Goal: Transaction & Acquisition: Book appointment/travel/reservation

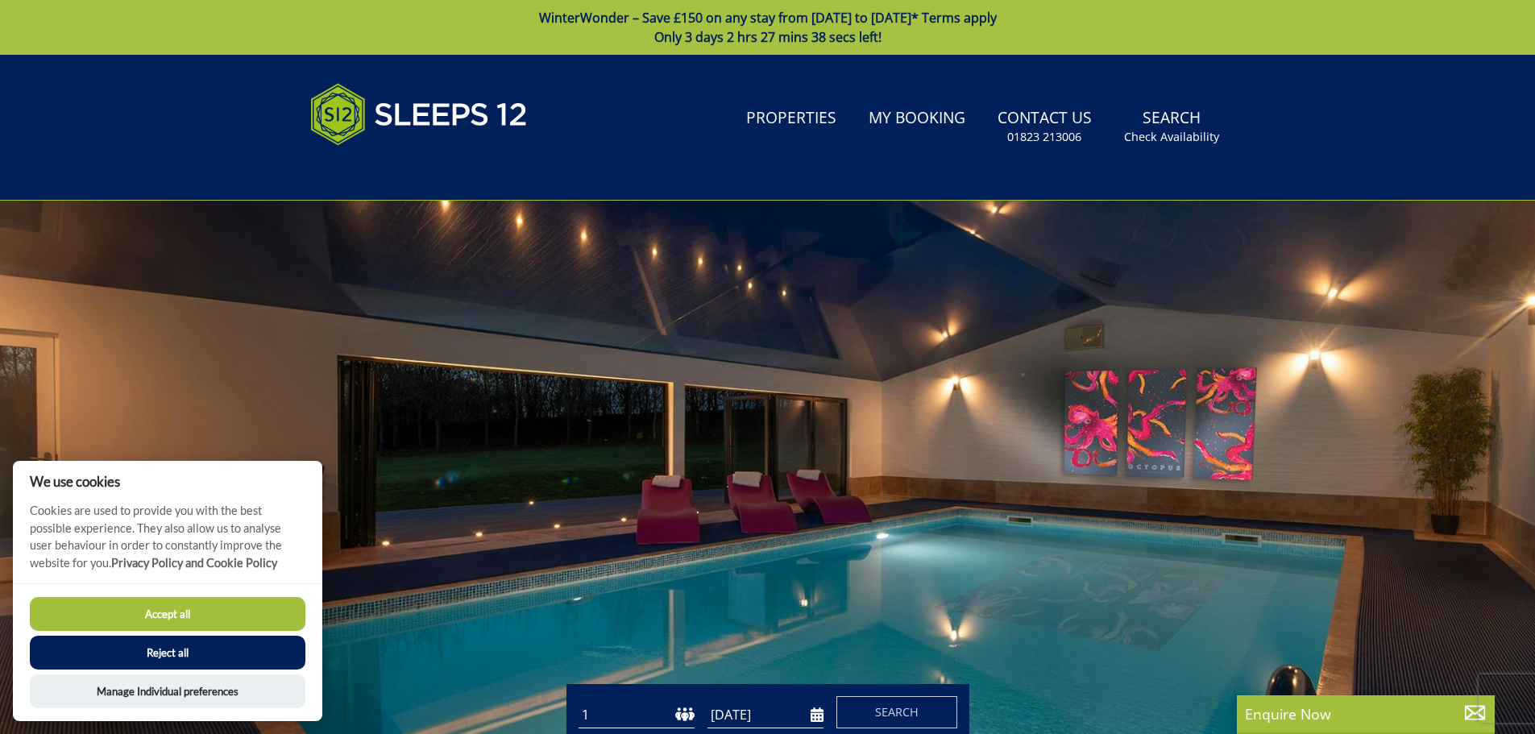
click at [215, 644] on button "Reject all" at bounding box center [168, 653] width 276 height 34
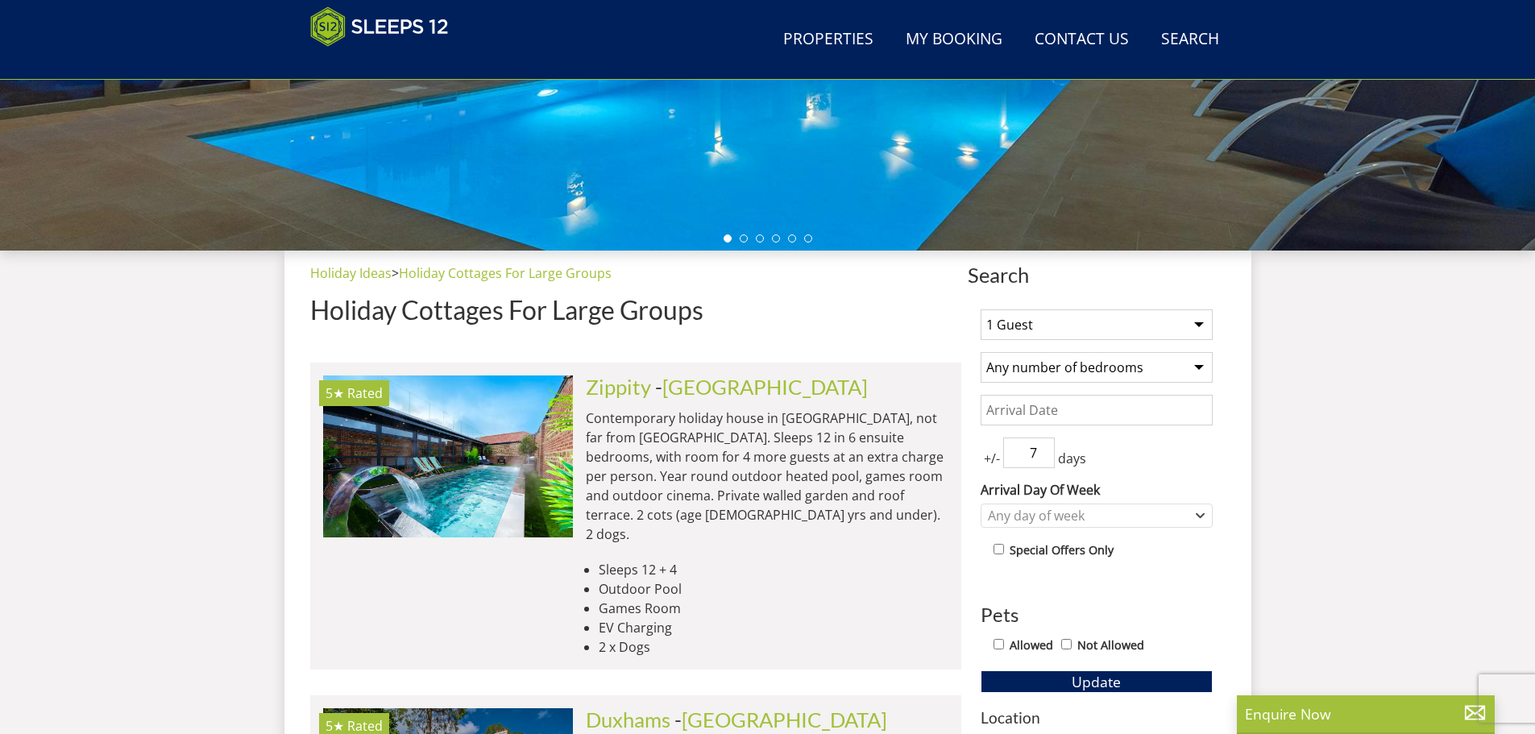
scroll to position [481, 0]
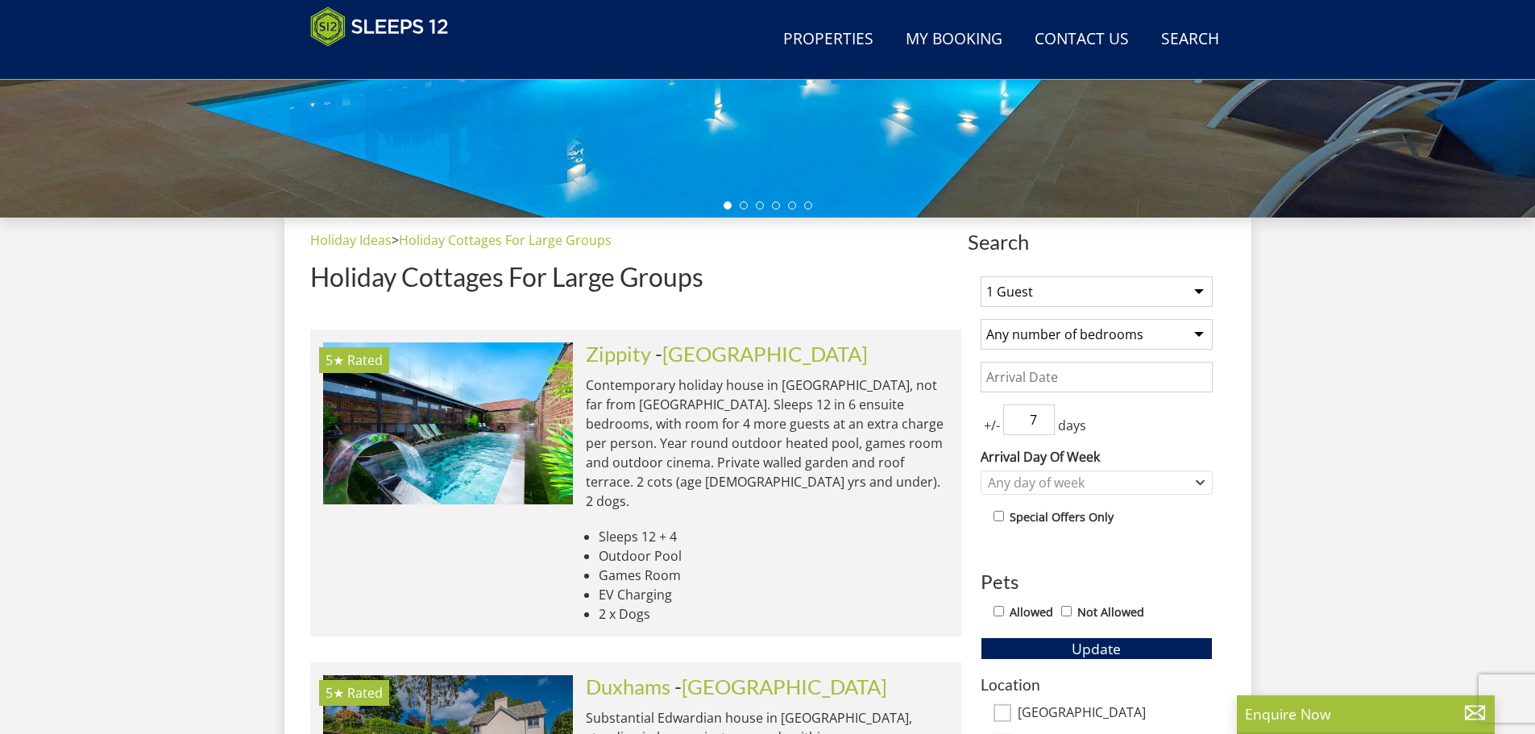
click at [1034, 303] on select "1 Guest 2 Guests 3 Guests 4 Guests 5 Guests 6 Guests 7 Guests 8 Guests 9 Guests…" at bounding box center [1096, 291] width 232 height 31
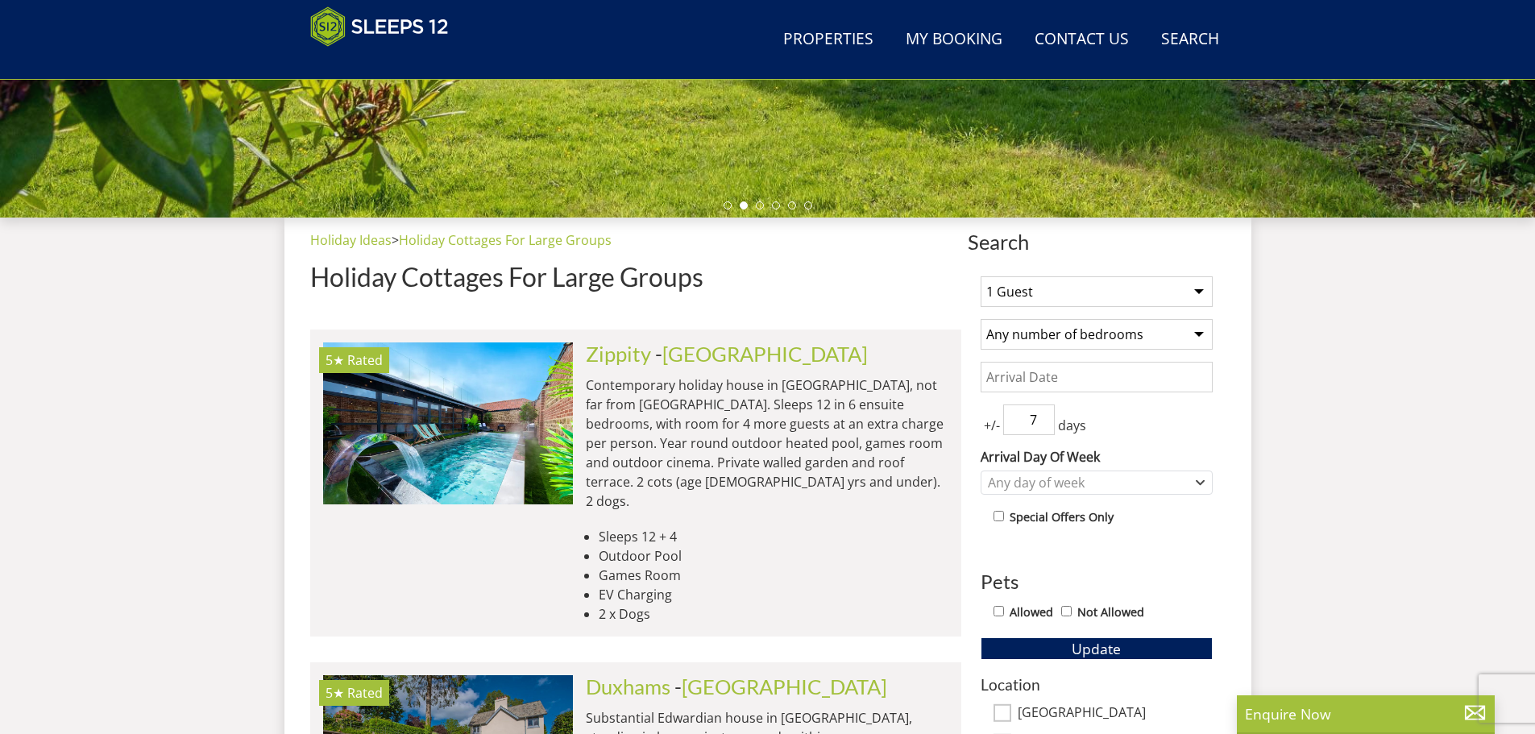
select select "11"
click at [980, 276] on select "1 Guest 2 Guests 3 Guests 4 Guests 5 Guests 6 Guests 7 Guests 8 Guests 9 Guests…" at bounding box center [1096, 291] width 232 height 31
click at [1059, 334] on select "Any number of bedrooms 1 Bedroom 2 Bedrooms 3 Bedrooms 4 Bedrooms 5 Bedrooms 6 …" at bounding box center [1096, 334] width 232 height 31
select select "6"
click at [980, 319] on select "Any number of bedrooms 1 Bedroom 2 Bedrooms 3 Bedrooms 4 Bedrooms 5 Bedrooms 6 …" at bounding box center [1096, 334] width 232 height 31
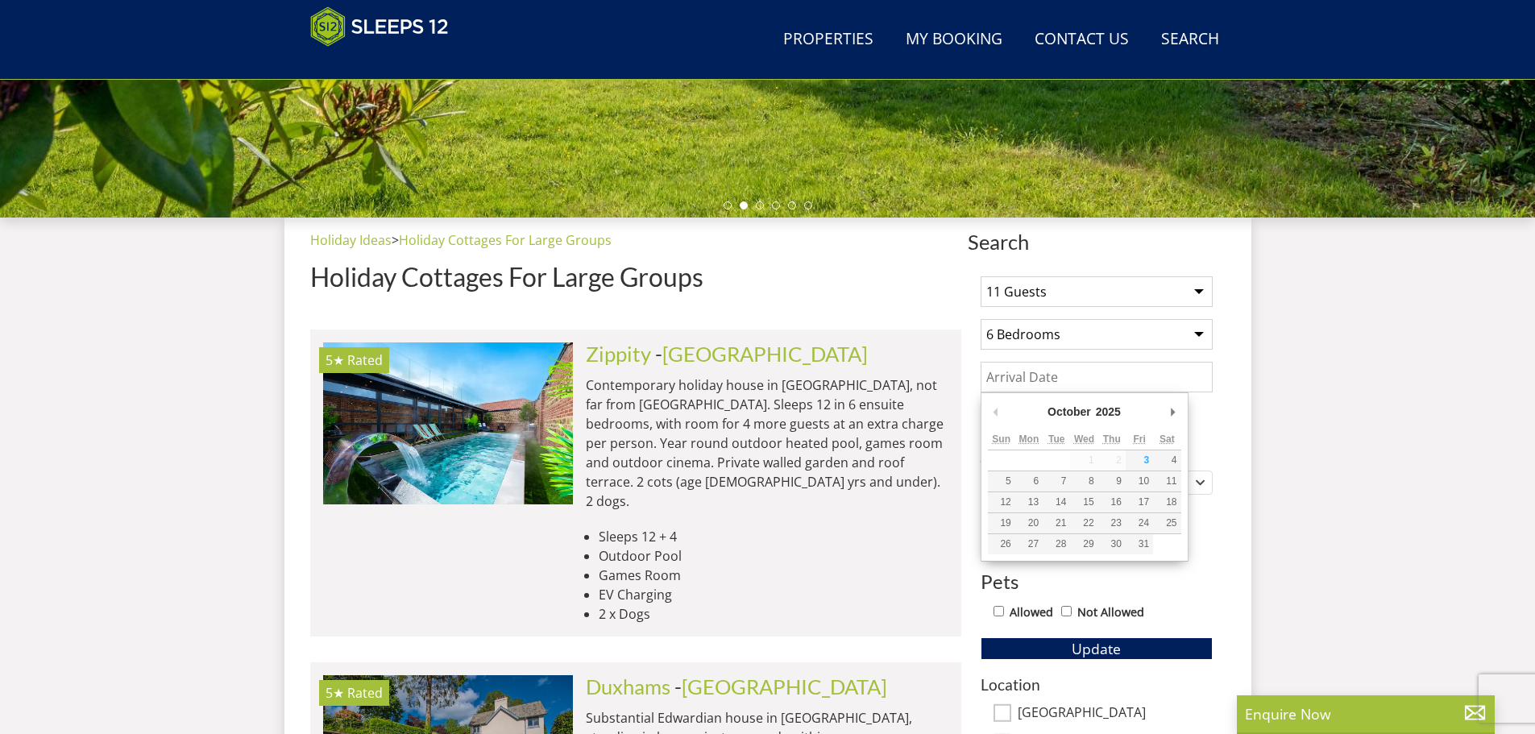
click at [1050, 371] on input "Date" at bounding box center [1096, 377] width 232 height 31
type input "[DATE]"
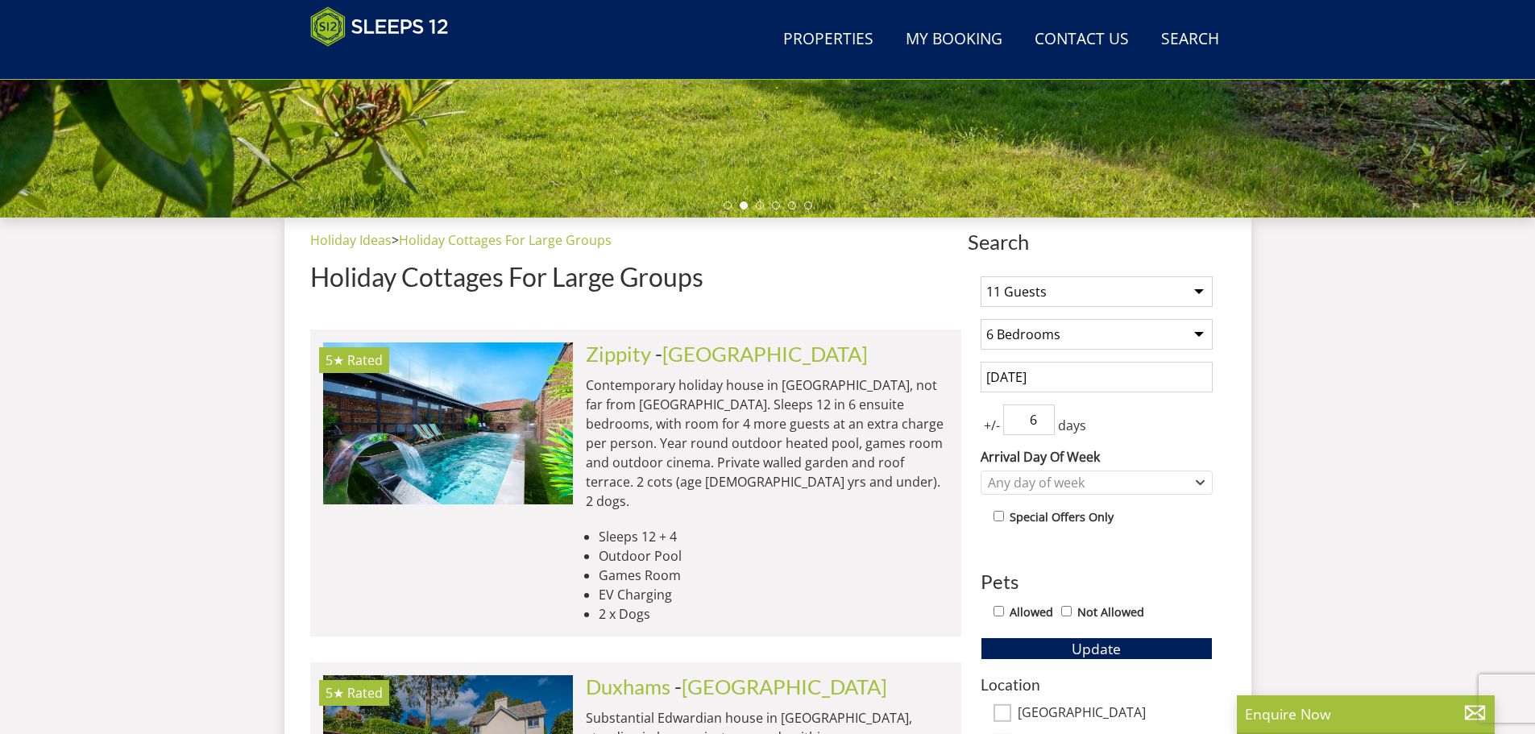
click at [1042, 422] on input "6" at bounding box center [1029, 419] width 52 height 31
click at [1042, 422] on input "5" at bounding box center [1029, 419] width 52 height 31
click at [1042, 422] on input "4" at bounding box center [1029, 419] width 52 height 31
click at [1042, 422] on input "3" at bounding box center [1029, 419] width 52 height 31
type input "4"
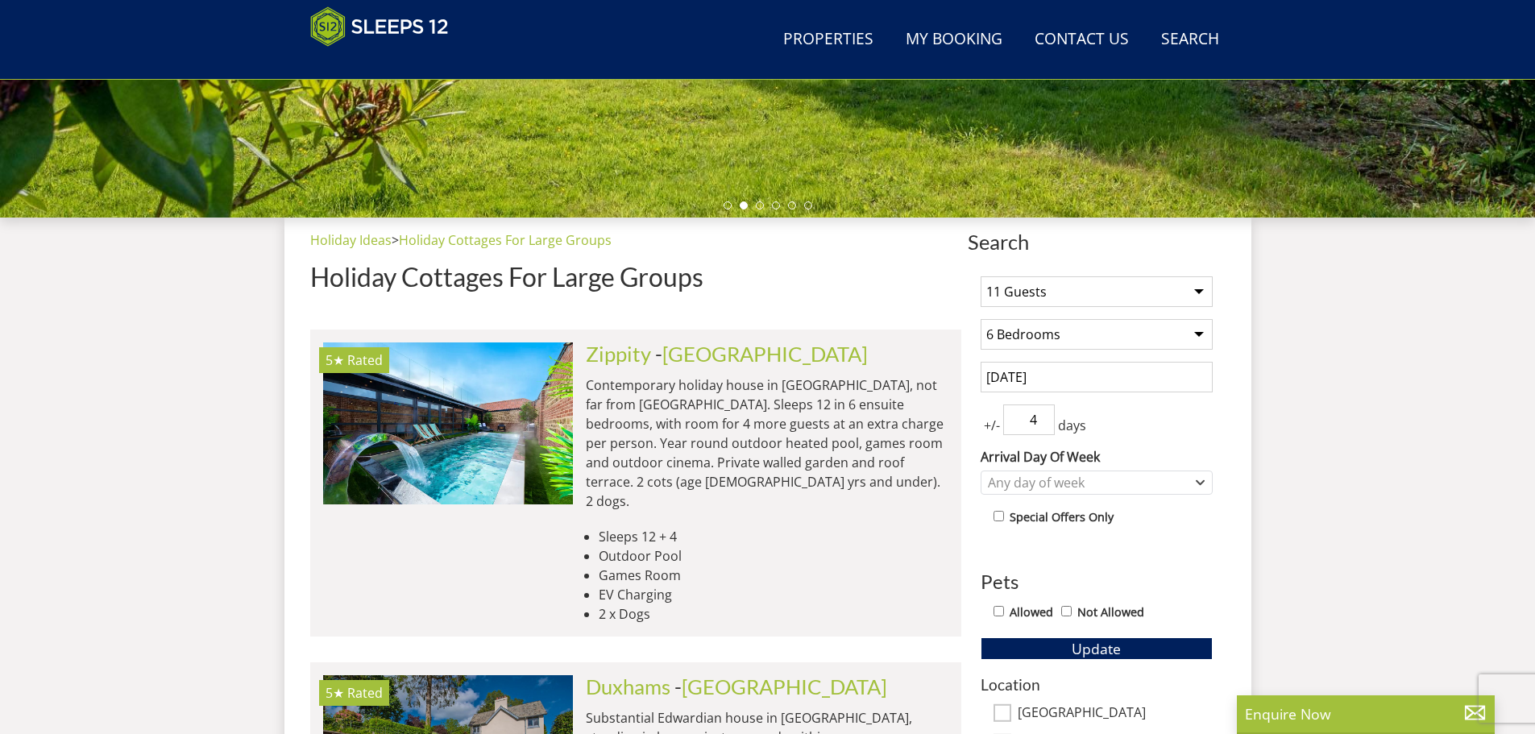
click at [1042, 413] on input "4" at bounding box center [1029, 419] width 52 height 31
click at [1034, 479] on div "Any day of week" at bounding box center [1088, 483] width 209 height 18
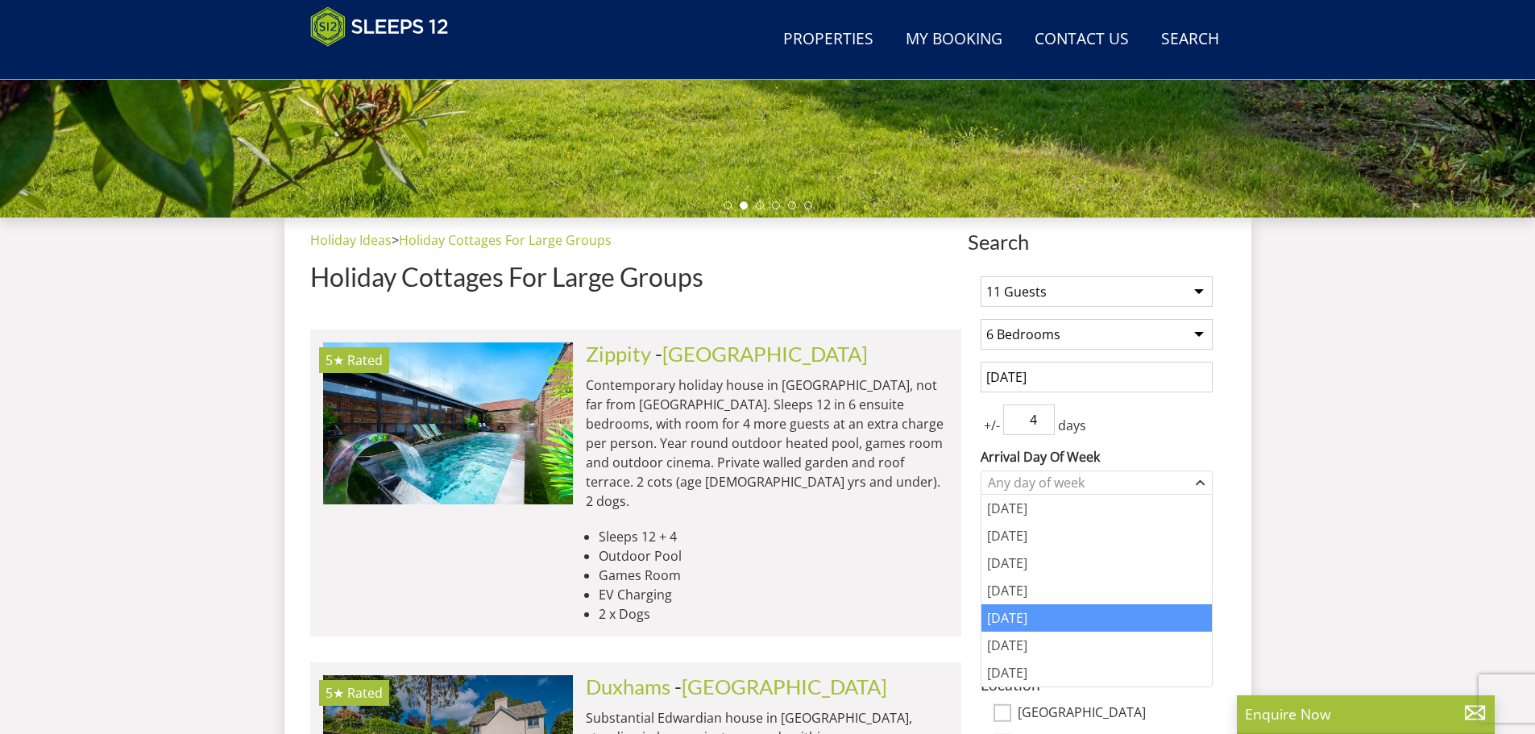
click at [1020, 629] on div "[DATE]" at bounding box center [1096, 617] width 230 height 27
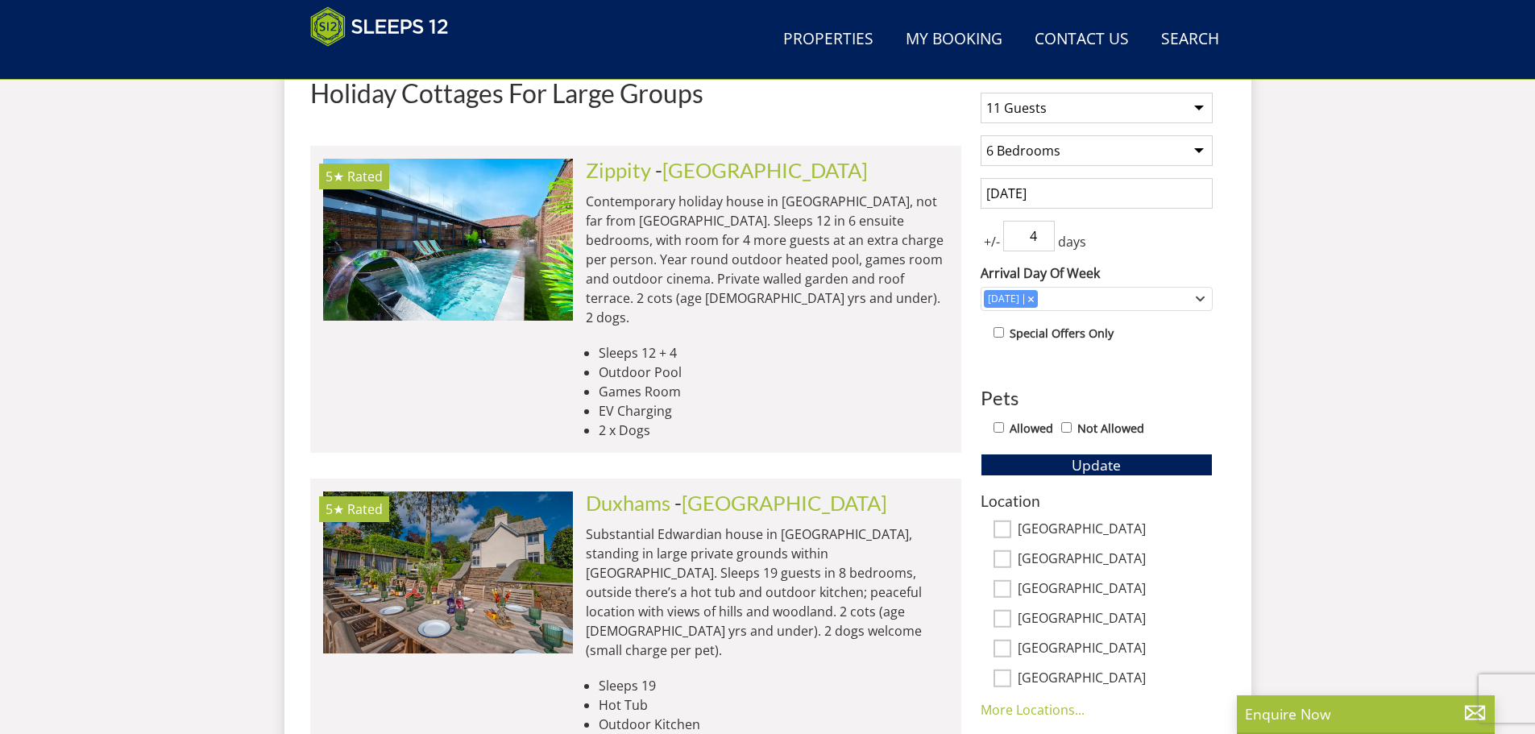
scroll to position [695, 0]
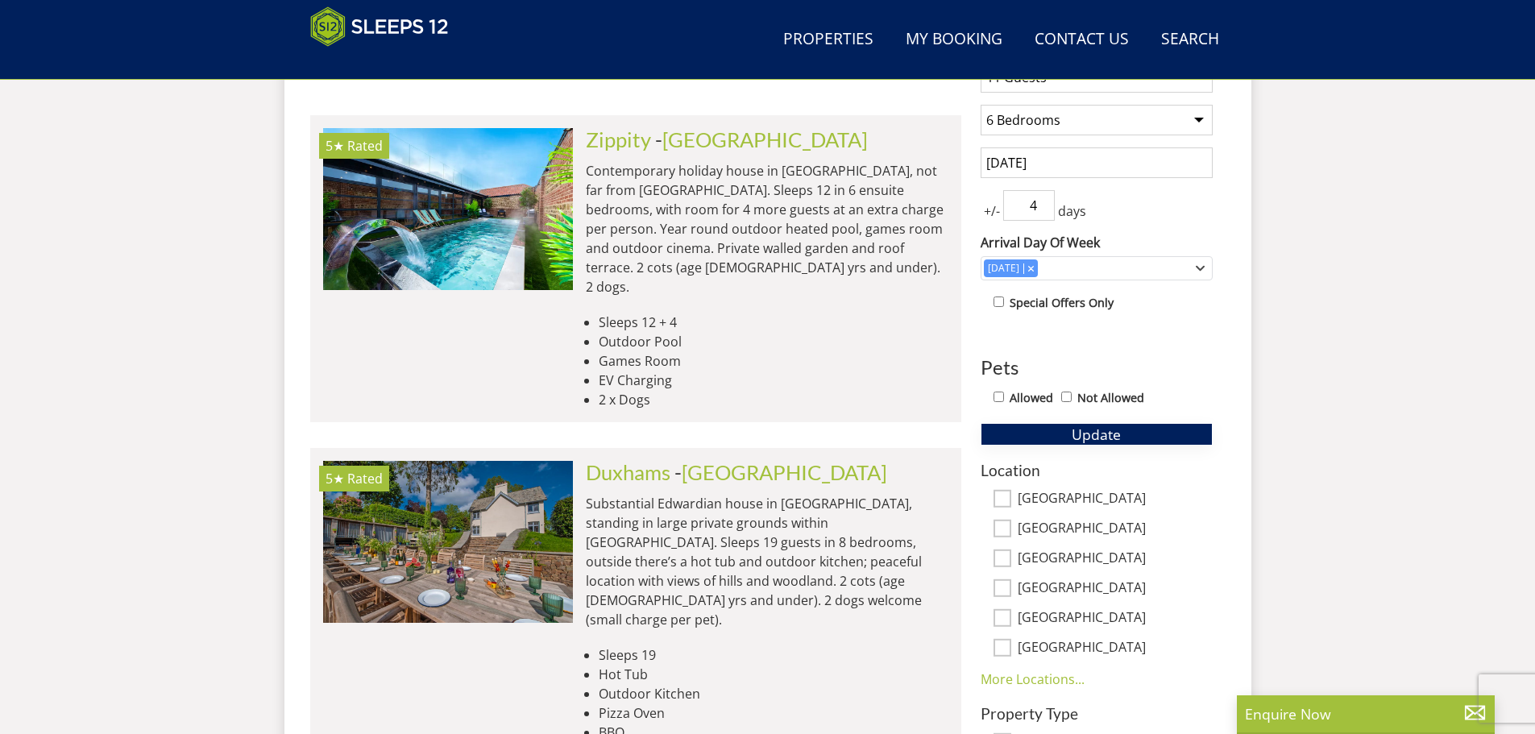
click at [1125, 437] on button "Update" at bounding box center [1096, 434] width 232 height 23
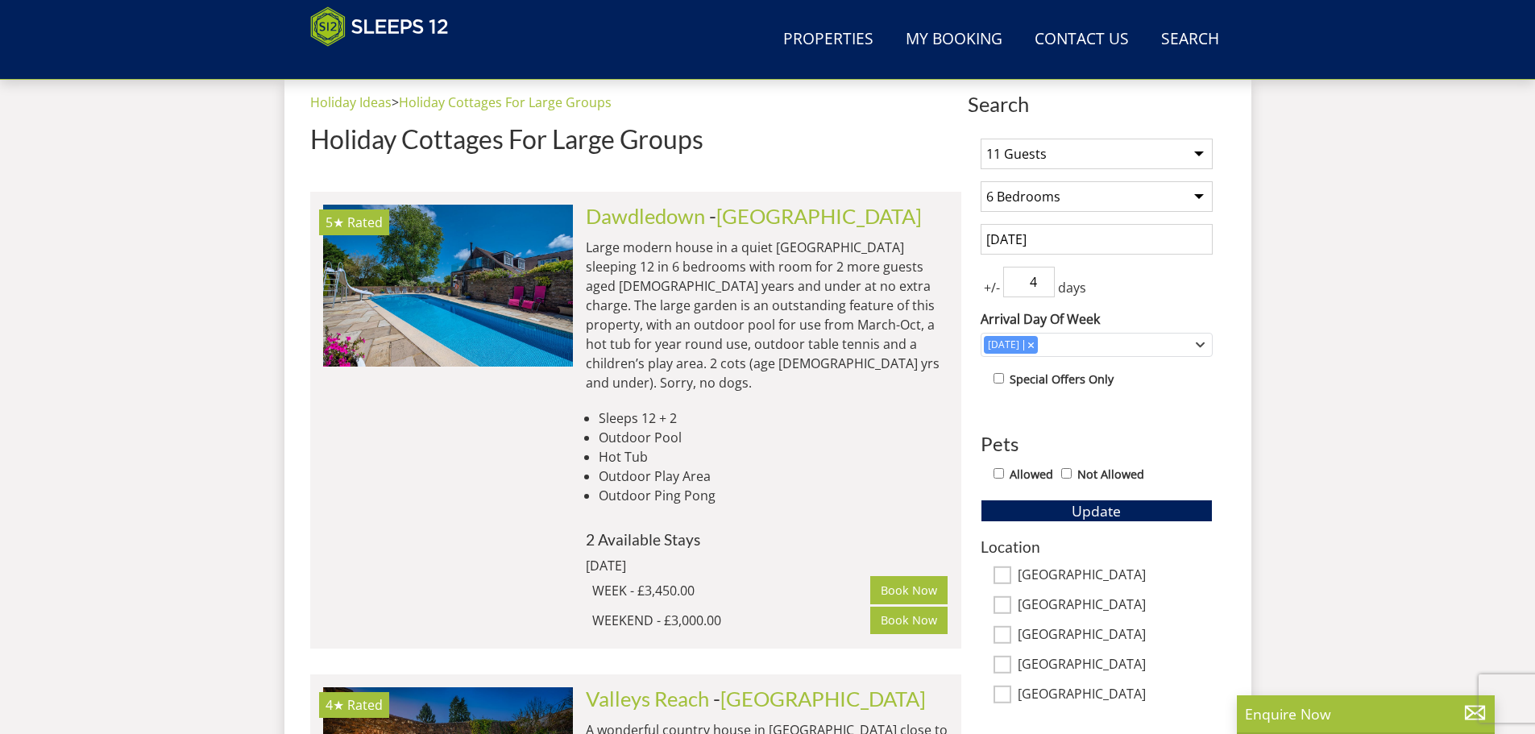
scroll to position [588, 0]
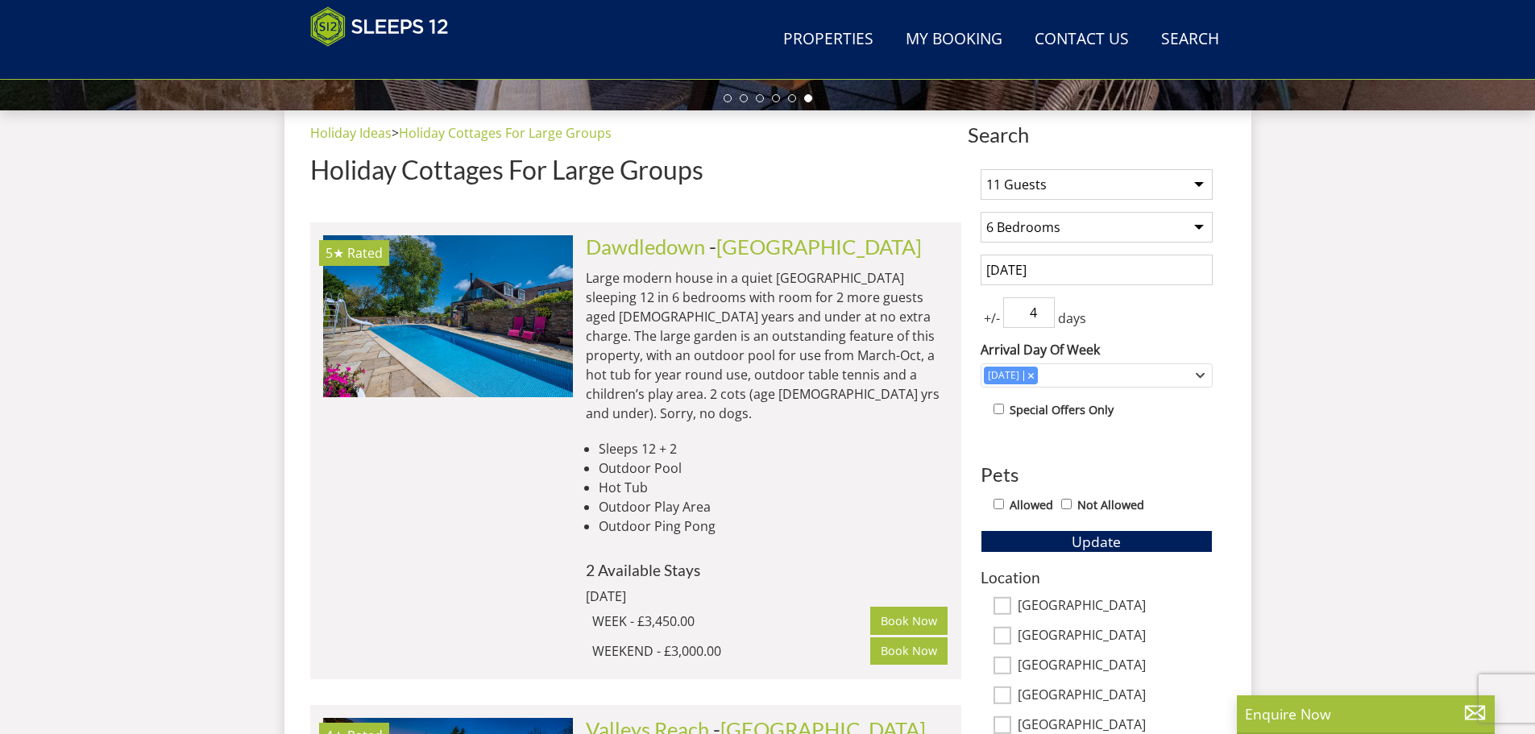
click at [1041, 192] on select "1 Guest 2 Guests 3 Guests 4 Guests 5 Guests 6 Guests 7 Guests 8 Guests 9 Guests…" at bounding box center [1096, 184] width 232 height 31
select select "6"
click at [980, 169] on select "1 Guest 2 Guests 3 Guests 4 Guests 5 Guests 6 Guests 7 Guests 8 Guests 9 Guests…" at bounding box center [1096, 184] width 232 height 31
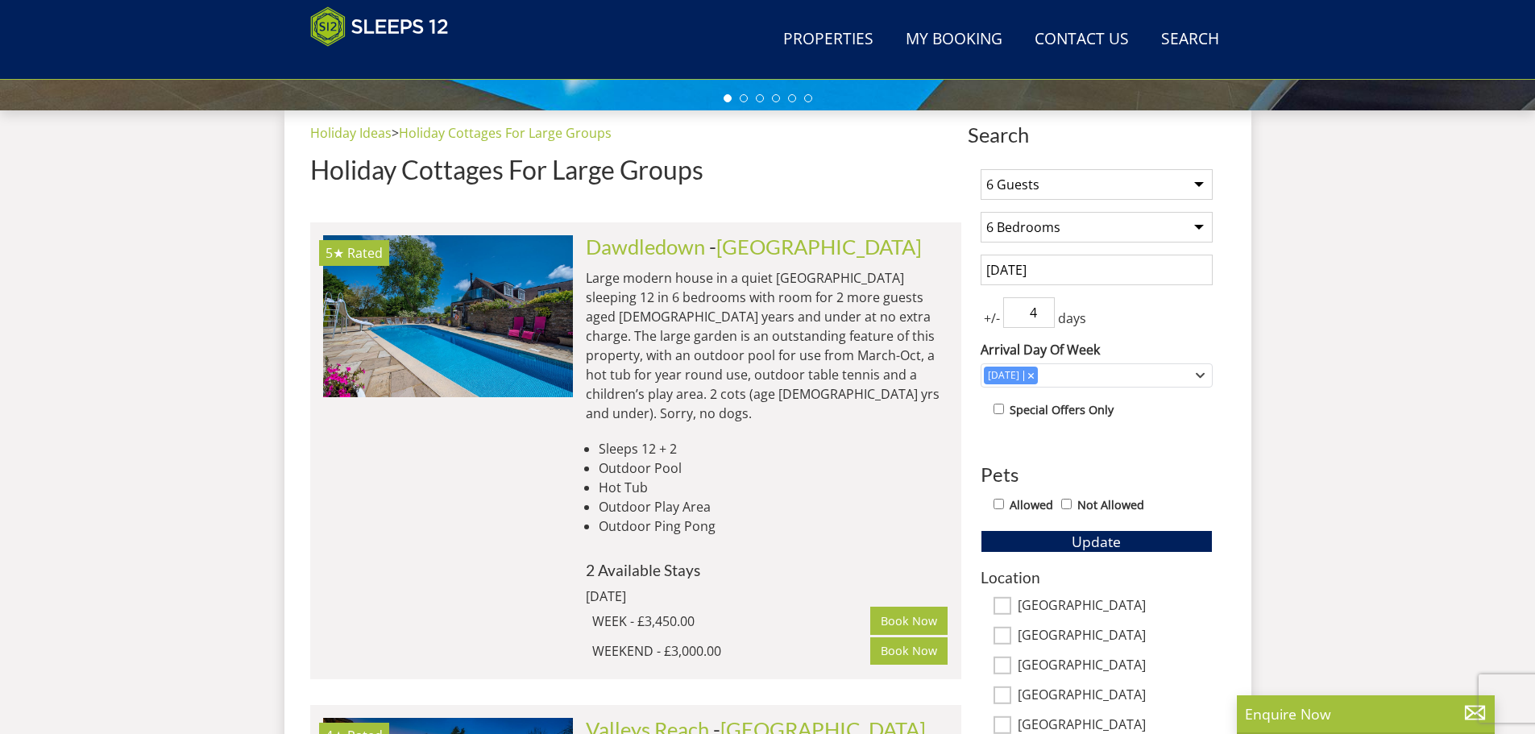
click at [1045, 229] on select "Any number of bedrooms 1 Bedroom 2 Bedrooms 3 Bedrooms 4 Bedrooms 5 Bedrooms 6 …" at bounding box center [1096, 227] width 232 height 31
select select "0"
click at [980, 212] on select "Any number of bedrooms 1 Bedroom 2 Bedrooms 3 Bedrooms 4 Bedrooms 5 Bedrooms 6 …" at bounding box center [1096, 227] width 232 height 31
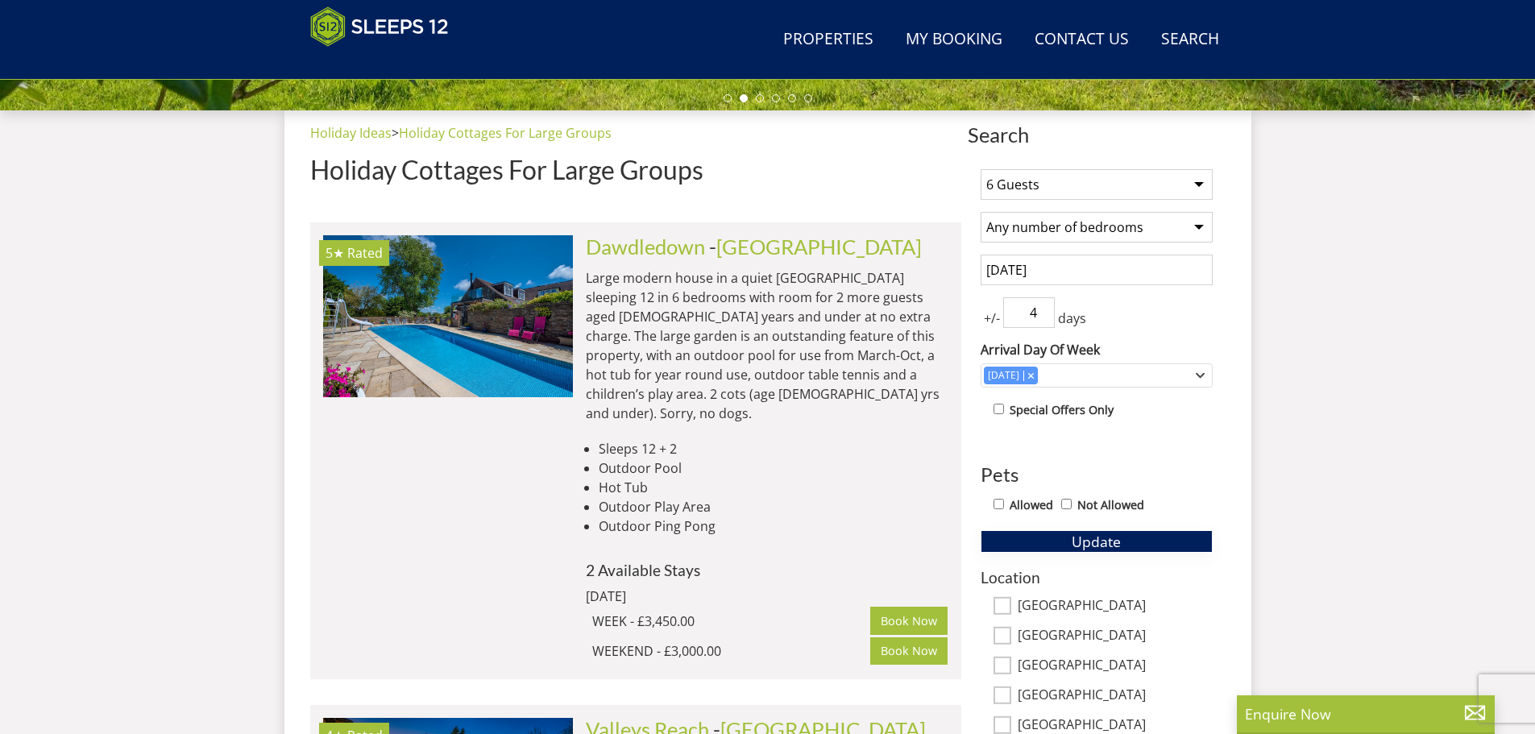
click at [1135, 541] on button "Update" at bounding box center [1096, 541] width 232 height 23
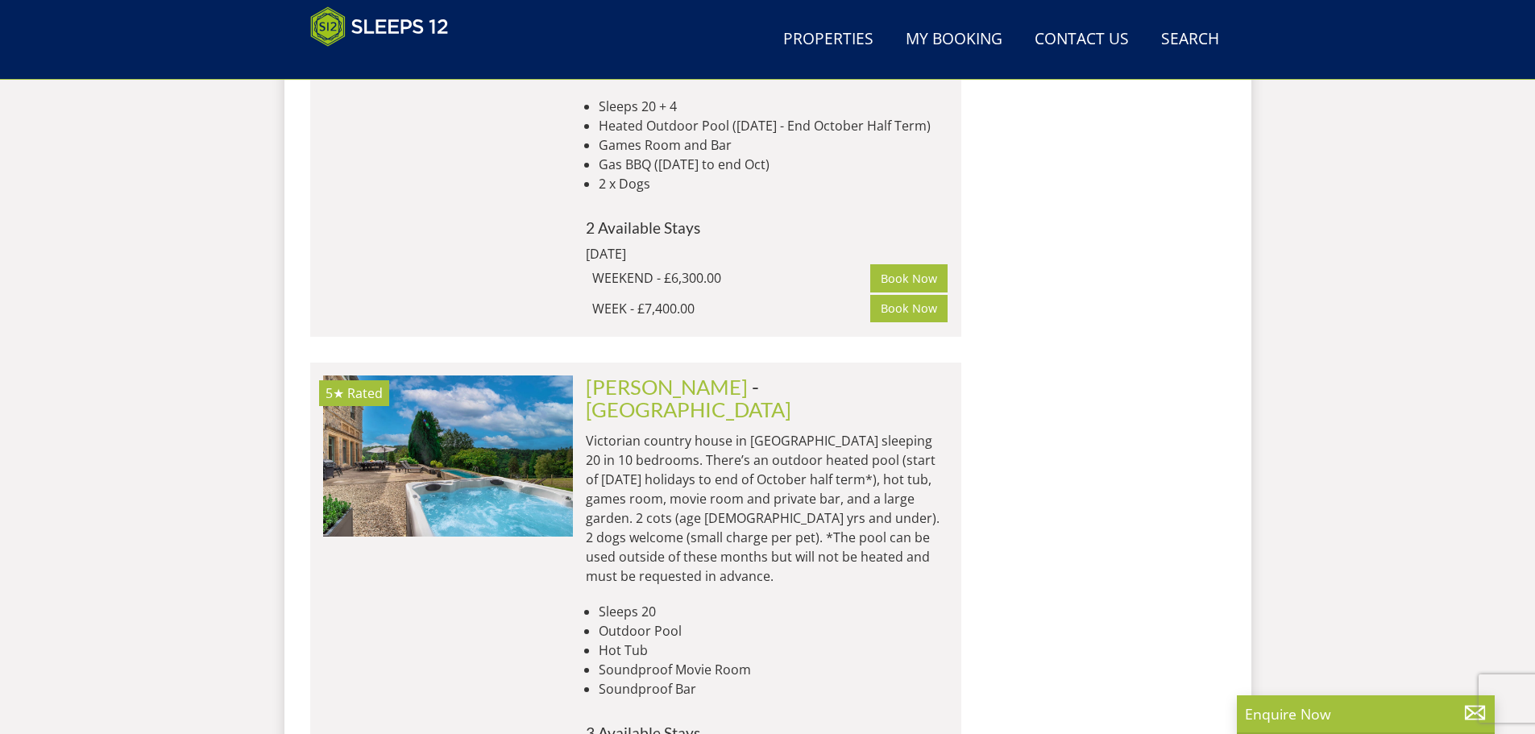
scroll to position [7355, 0]
